Goal: Information Seeking & Learning: Learn about a topic

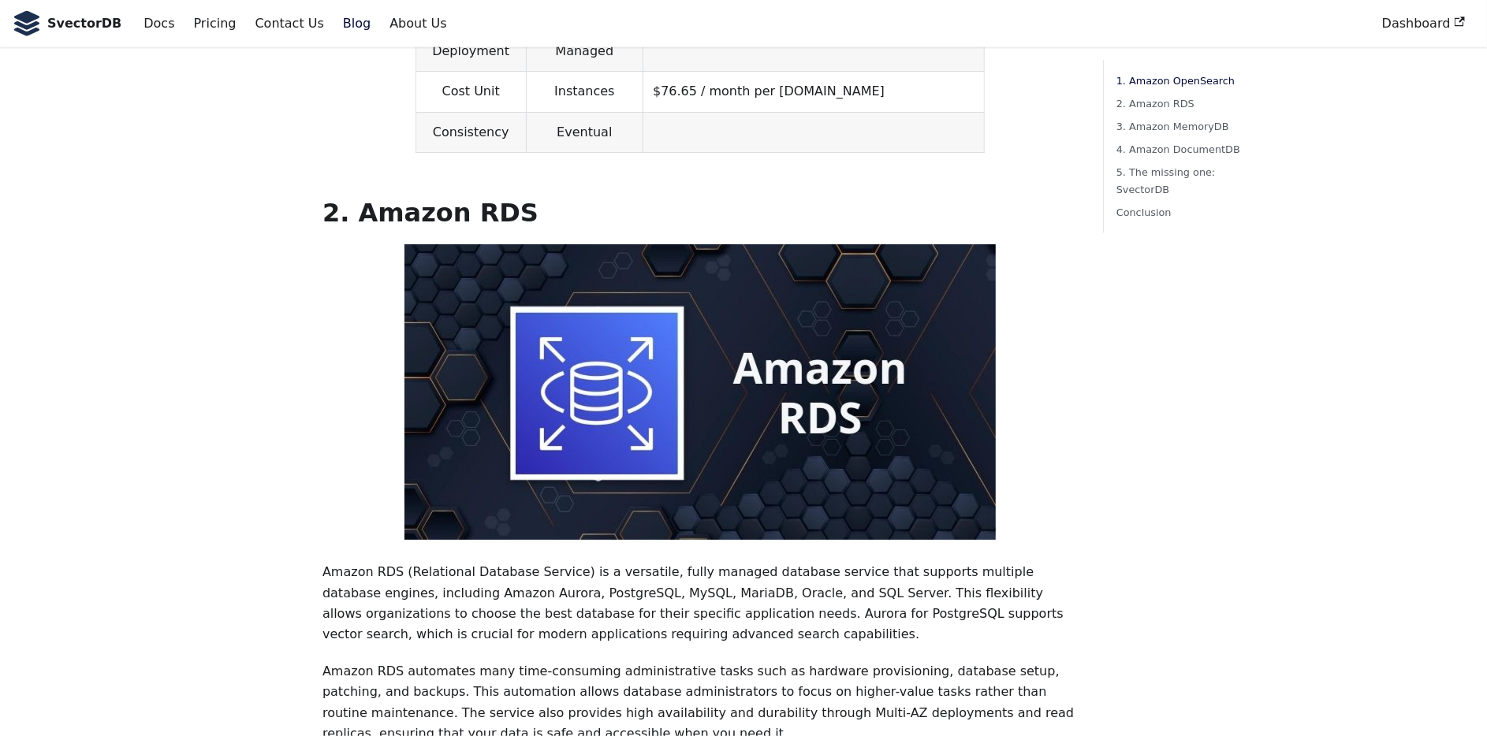
scroll to position [1261, 0]
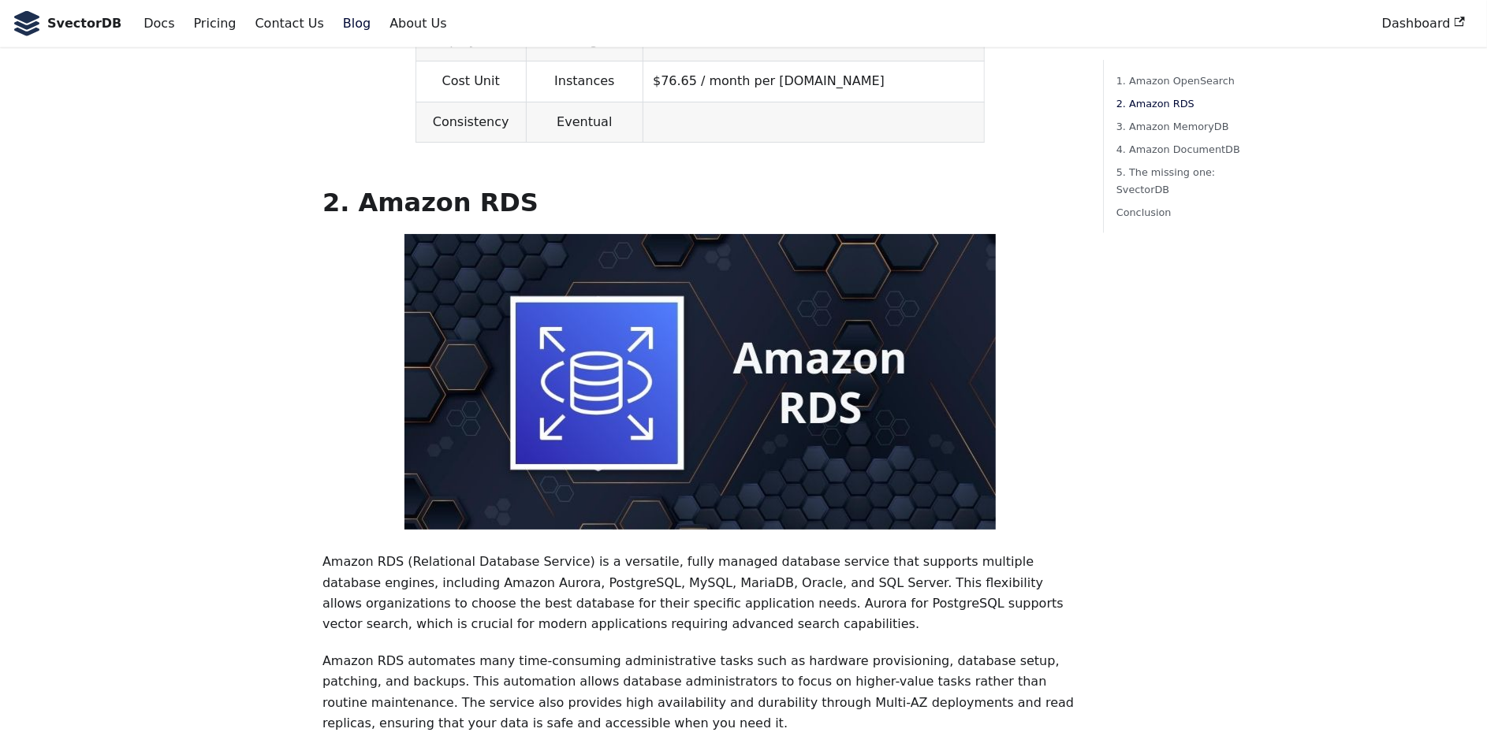
drag, startPoint x: 0, startPoint y: 0, endPoint x: 284, endPoint y: 443, distance: 526.2
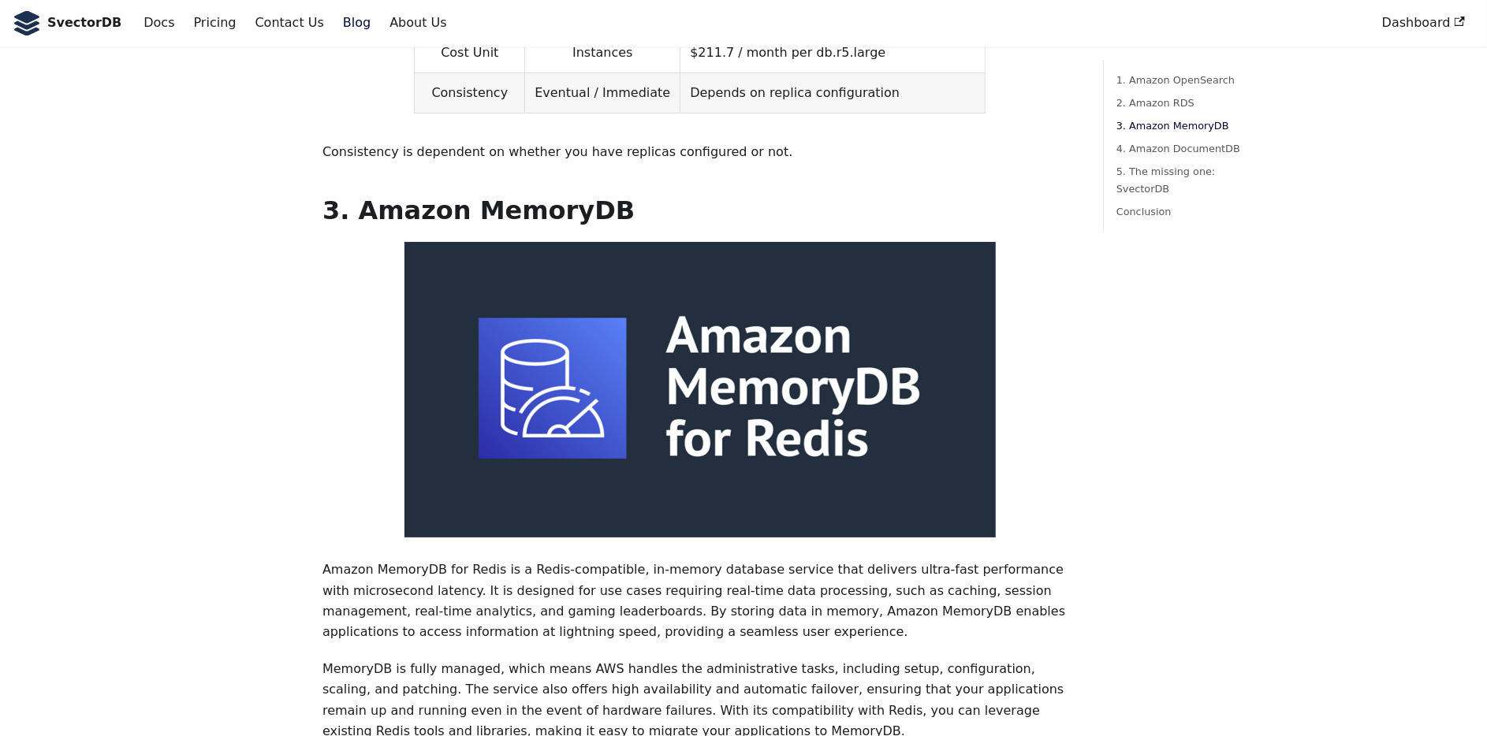
click at [257, 449] on div "Top 5 Vector Database Options for AWS - A Comprehensive Guide [DATE] · 6 min re…" at bounding box center [743, 567] width 1041 height 5193
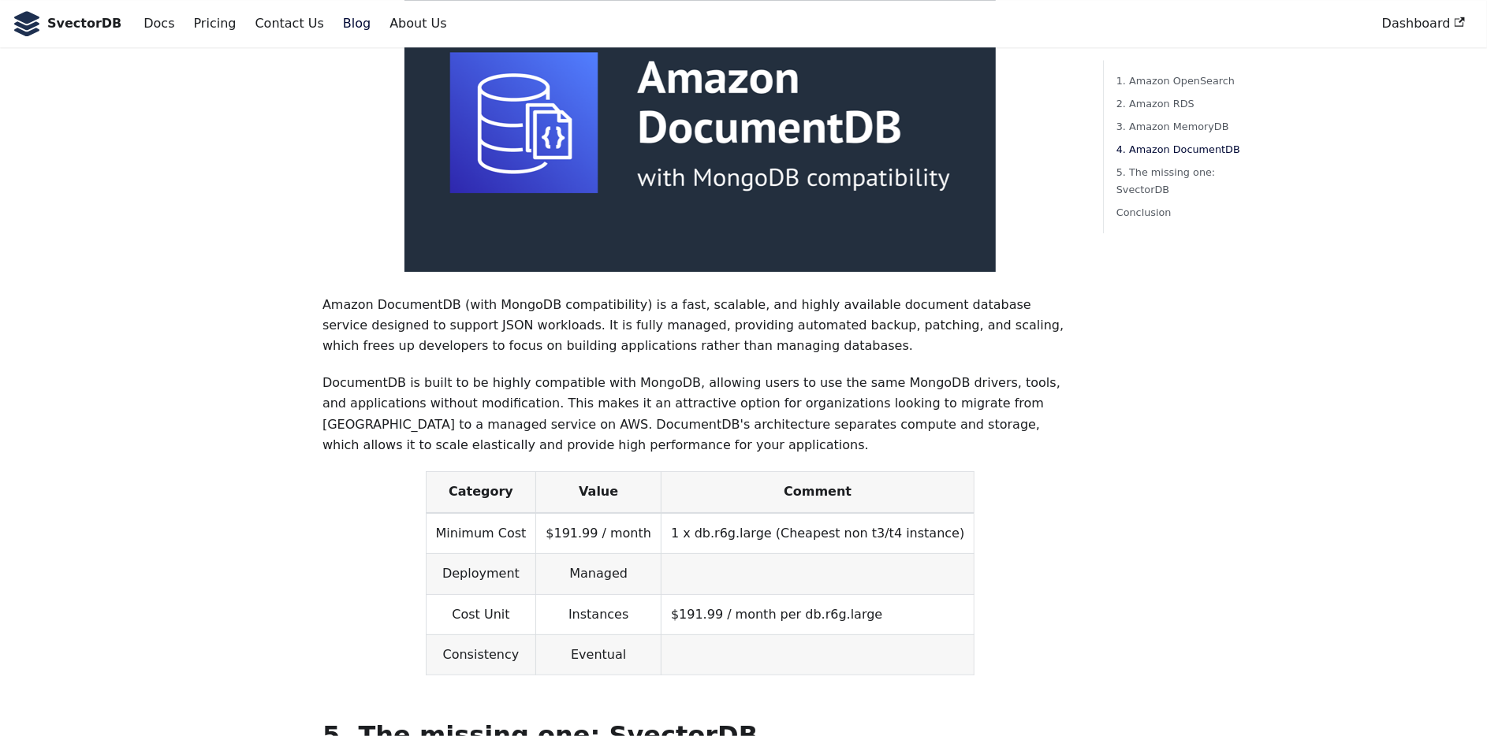
scroll to position [3784, 0]
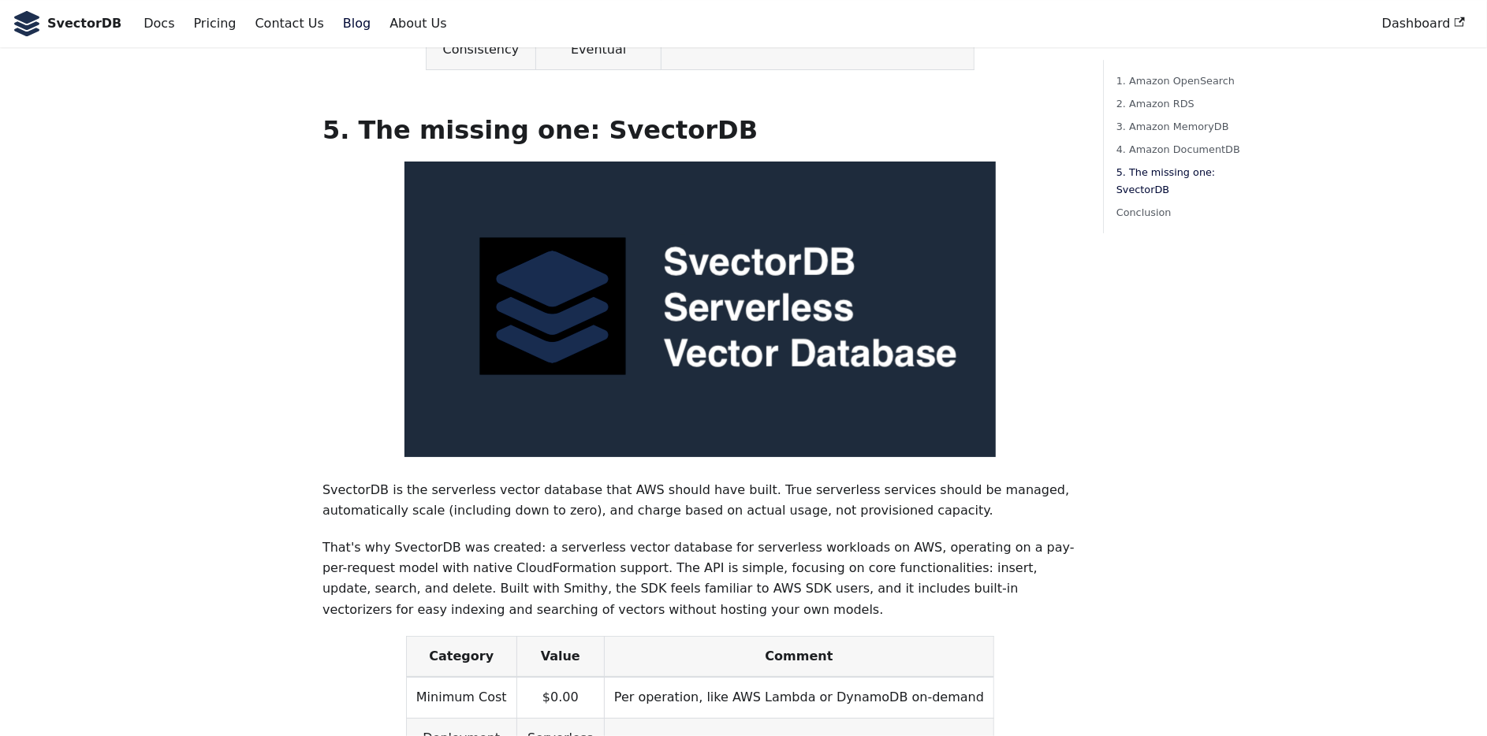
drag, startPoint x: 249, startPoint y: 451, endPoint x: 235, endPoint y: 457, distance: 15.2
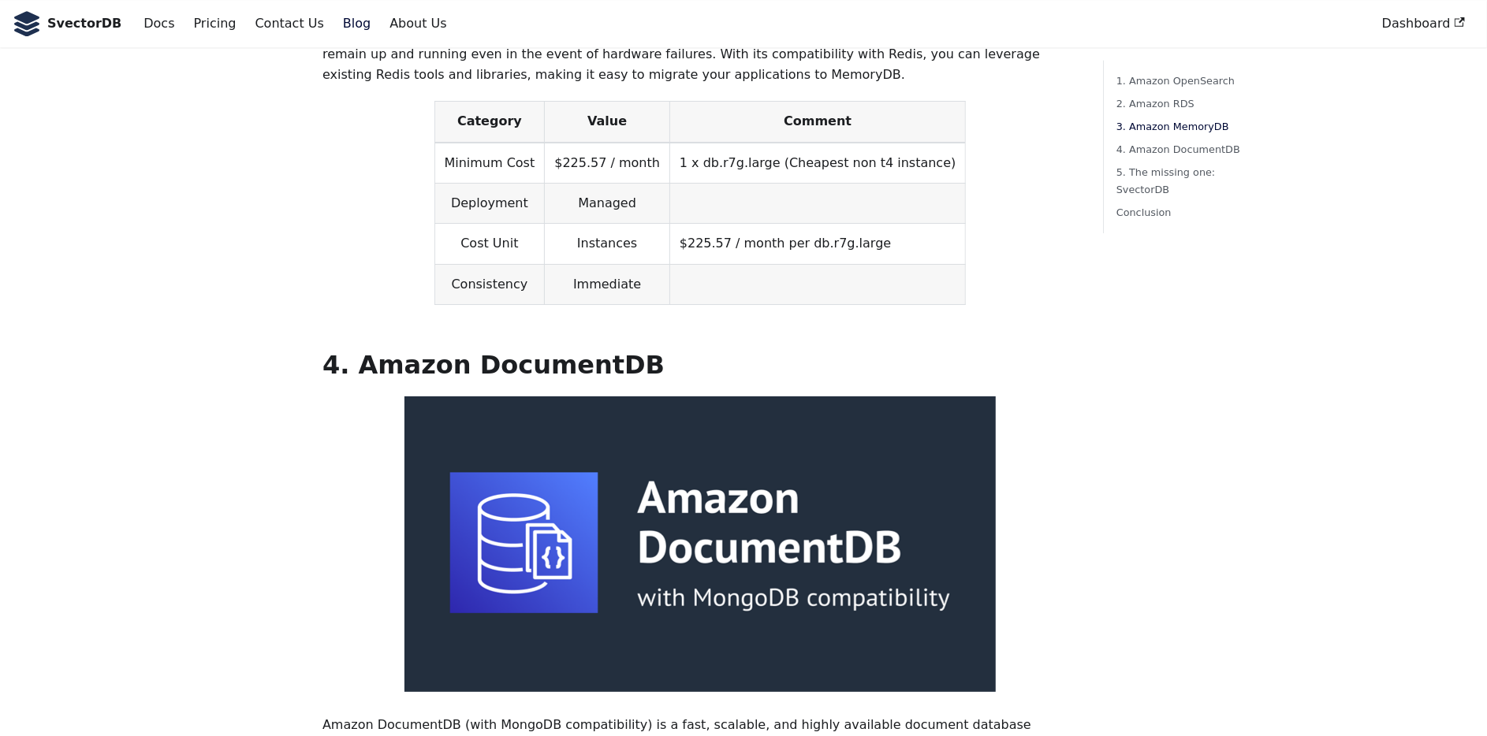
scroll to position [2207, 0]
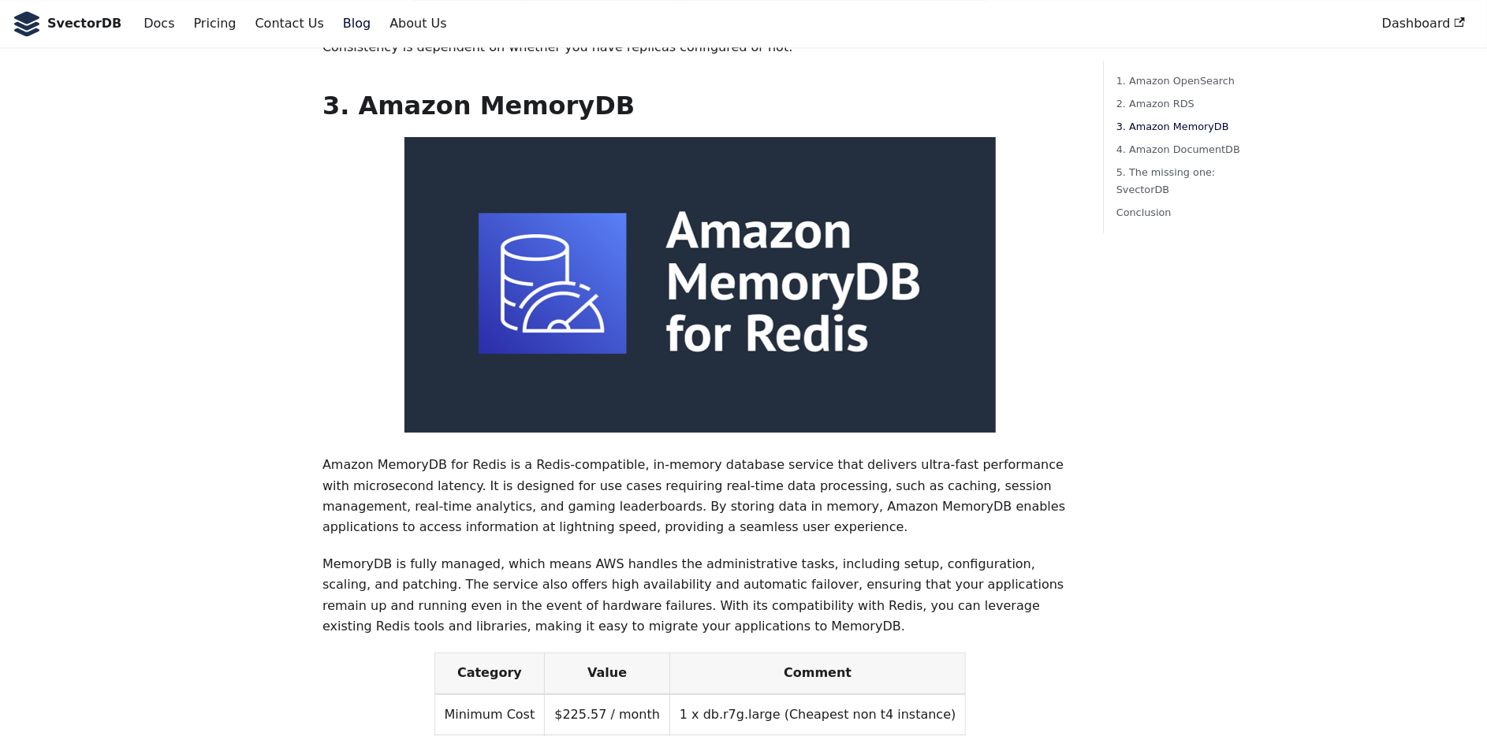
click at [228, 468] on div "Top 5 Vector Database Options for AWS - A Comprehensive Guide [DATE] · 6 min re…" at bounding box center [743, 462] width 1041 height 5193
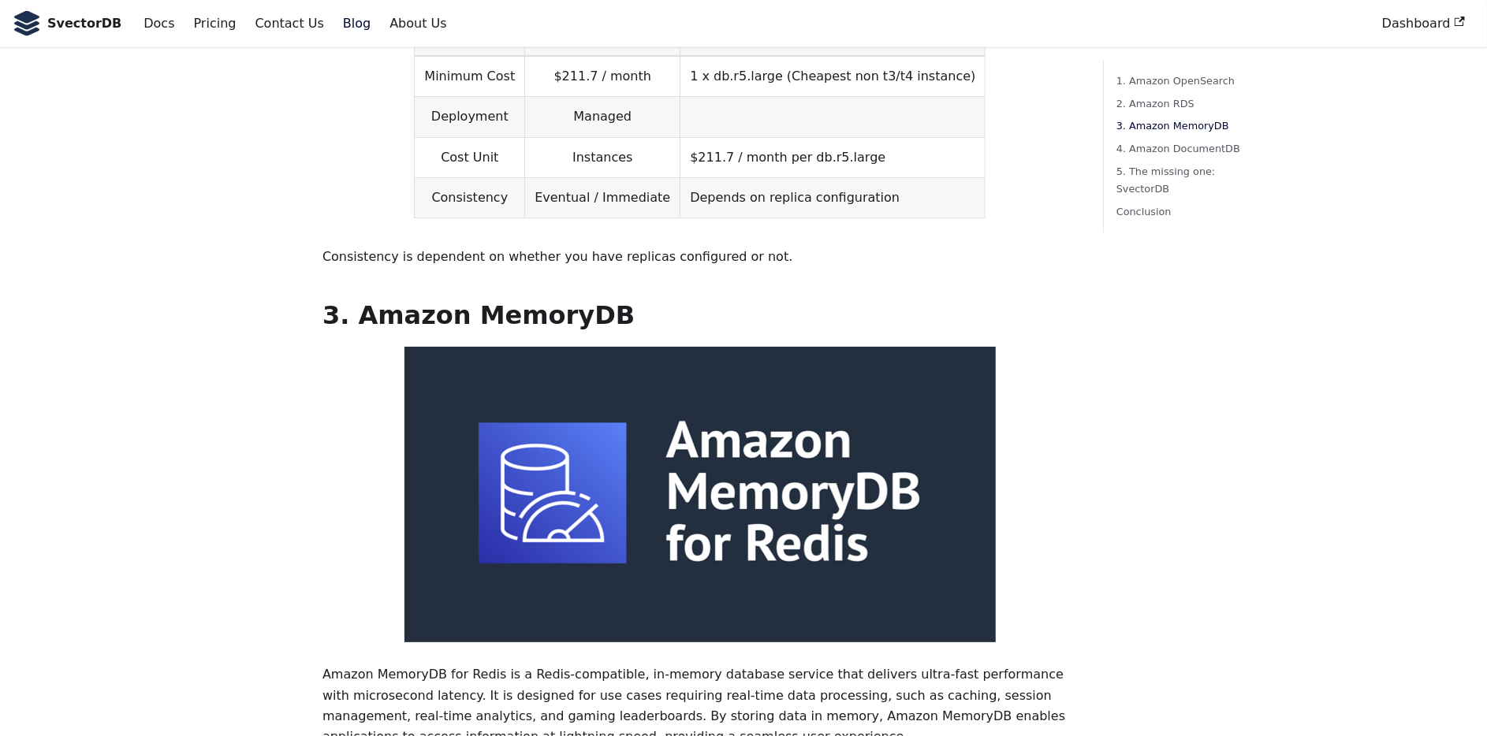
click at [230, 512] on div "Top 5 Vector Database Options for AWS - A Comprehensive Guide [DATE] · 6 min re…" at bounding box center [743, 671] width 1041 height 5193
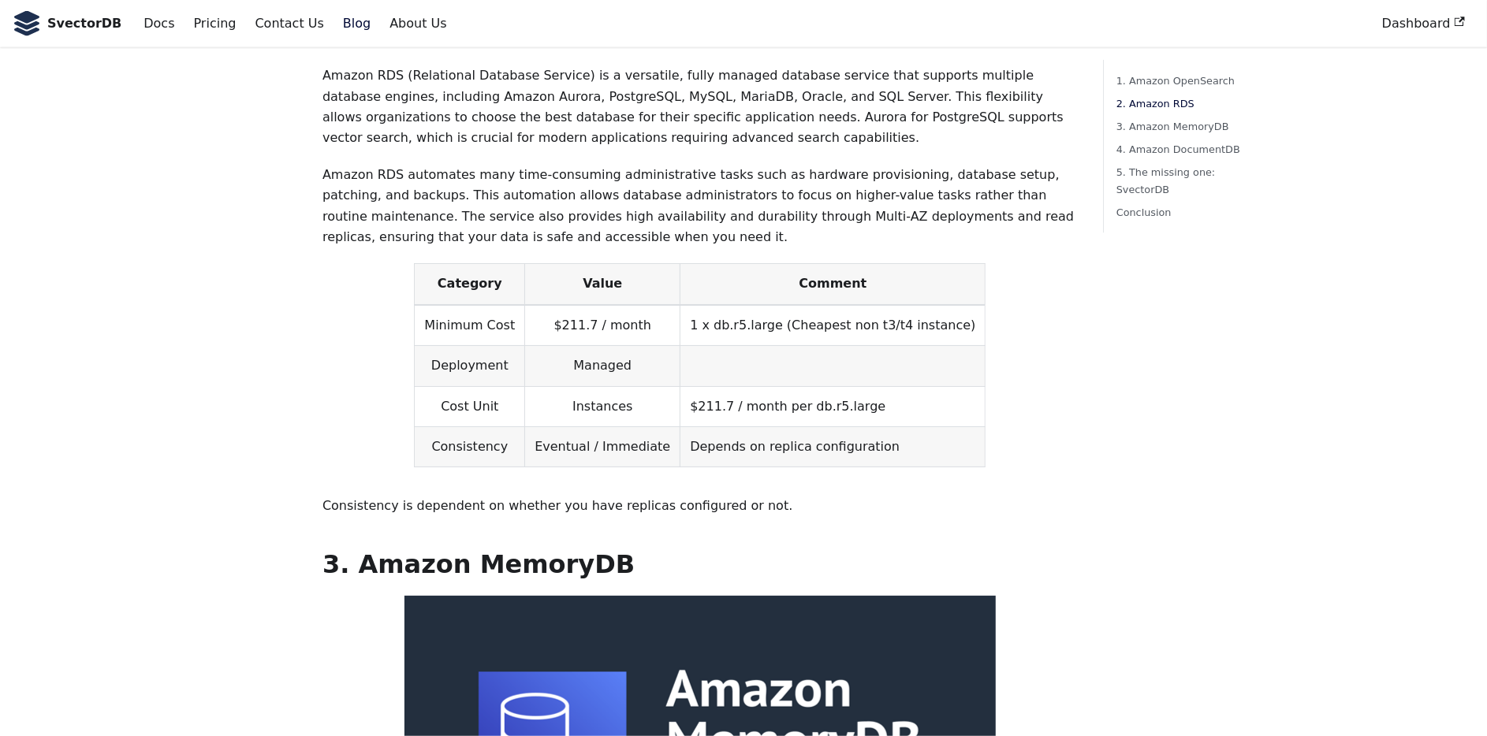
scroll to position [1682, 0]
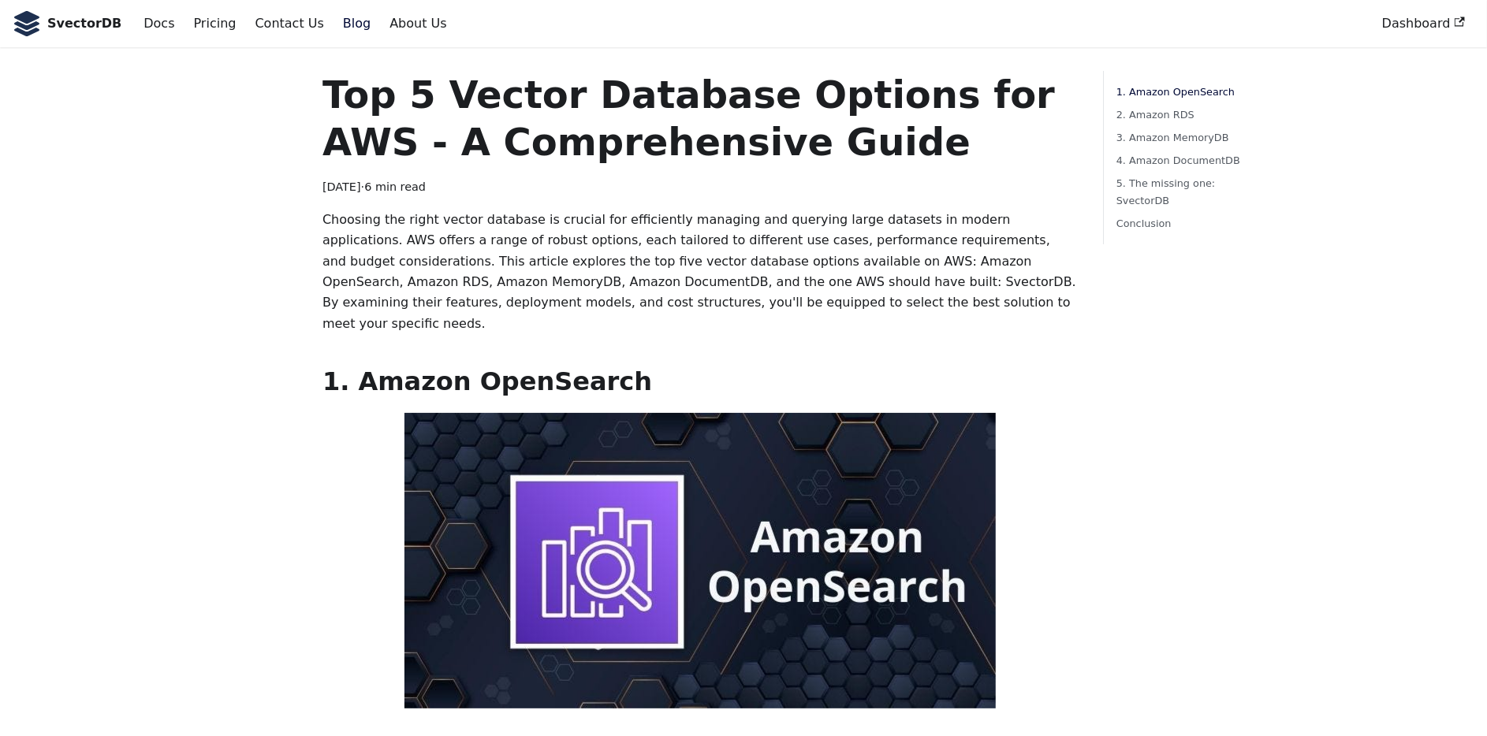
scroll to position [0, 0]
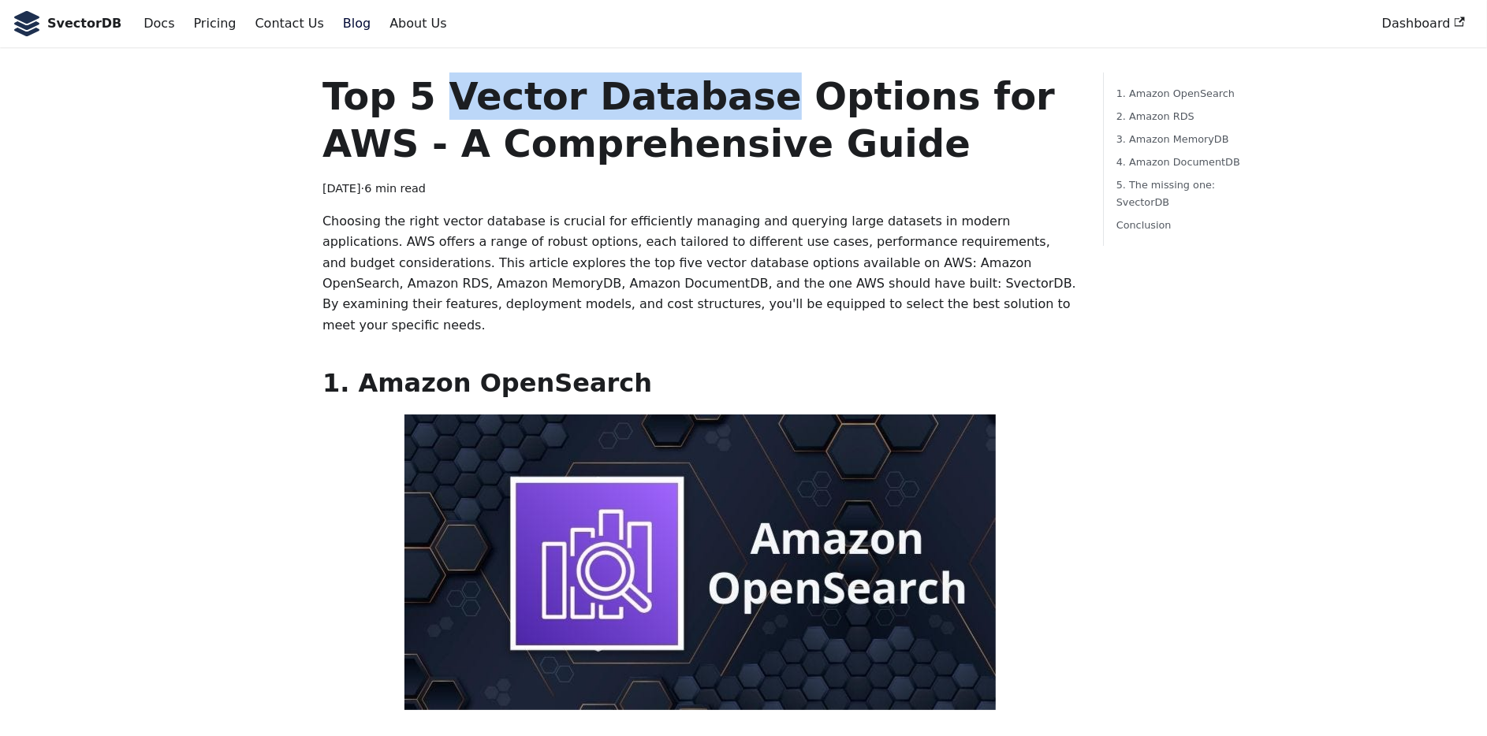
drag, startPoint x: 453, startPoint y: 94, endPoint x: 722, endPoint y: 85, distance: 269.0
click at [722, 85] on h1 "Top 5 Vector Database Options for AWS - A Comprehensive Guide" at bounding box center [699, 120] width 755 height 95
copy h1 "Vector Database"
